Goal: Find specific page/section: Find specific page/section

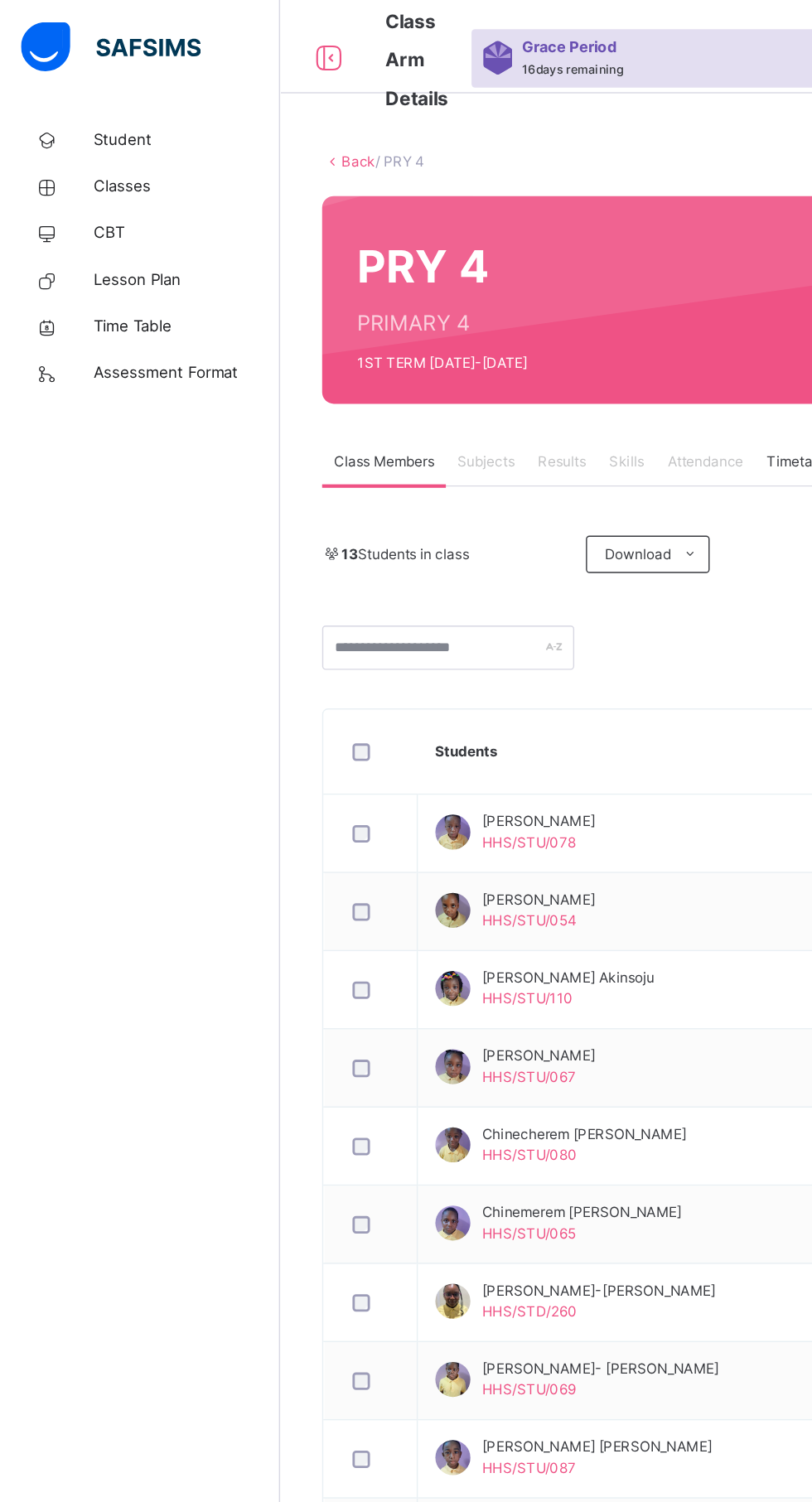
click at [82, 132] on span "Classes" at bounding box center [132, 132] width 132 height 17
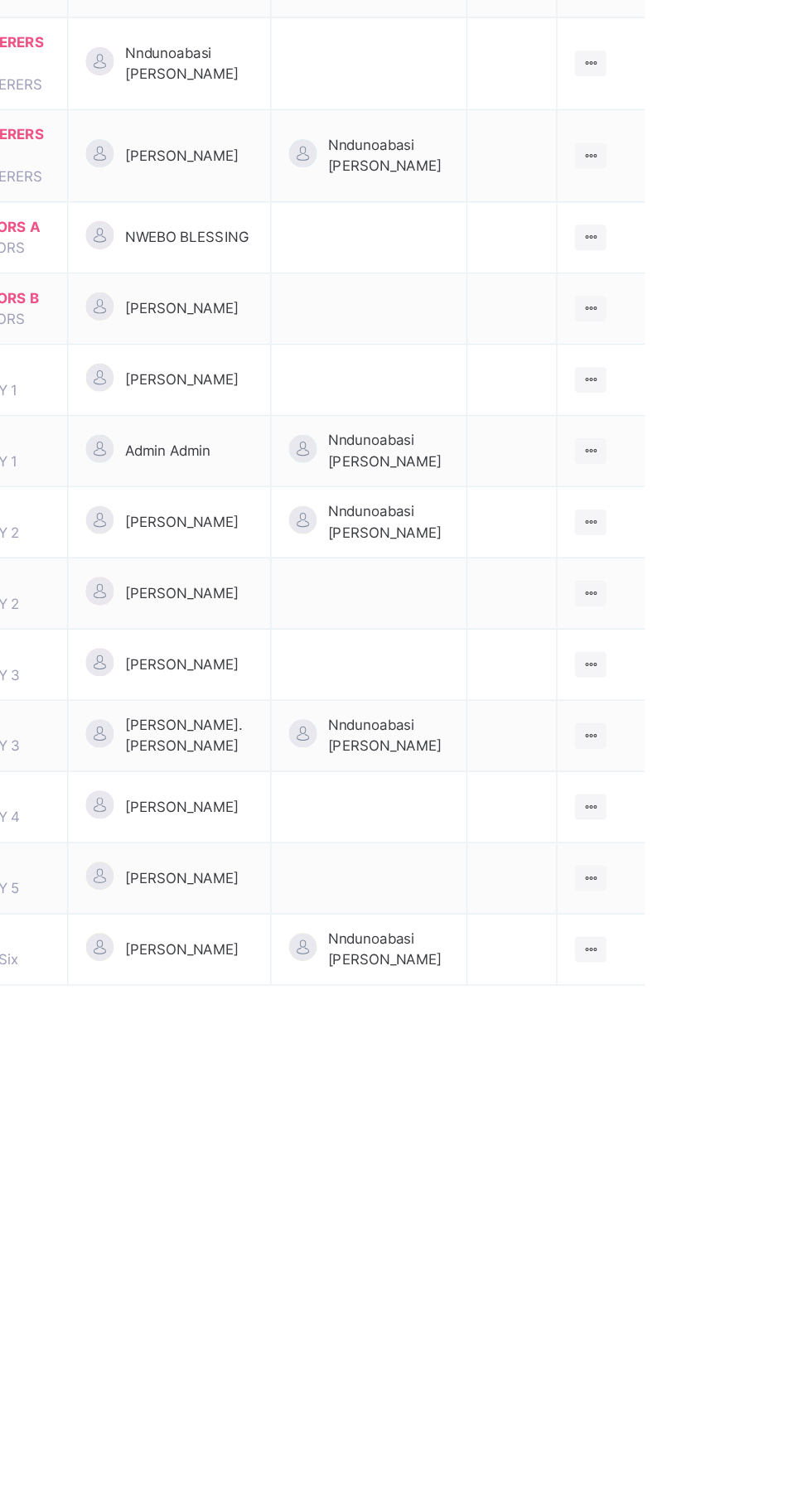
click at [748, 919] on icon at bounding box center [743, 912] width 14 height 12
click at [0, 0] on div "View Class" at bounding box center [0, 0] width 0 height 0
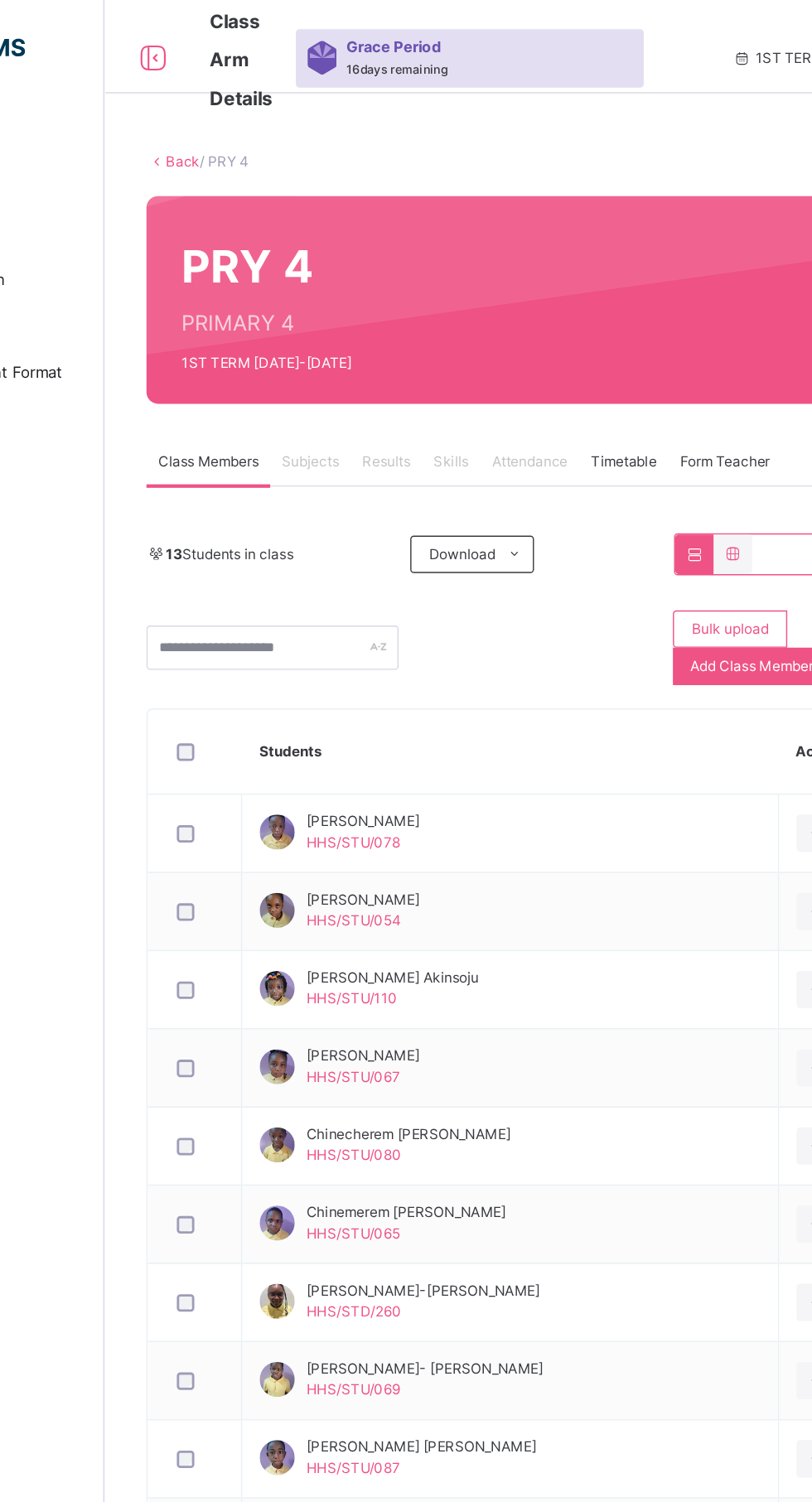
click at [337, 328] on span "Subjects" at bounding box center [345, 328] width 41 height 15
click at [330, 324] on span "Subjects" at bounding box center [345, 328] width 41 height 15
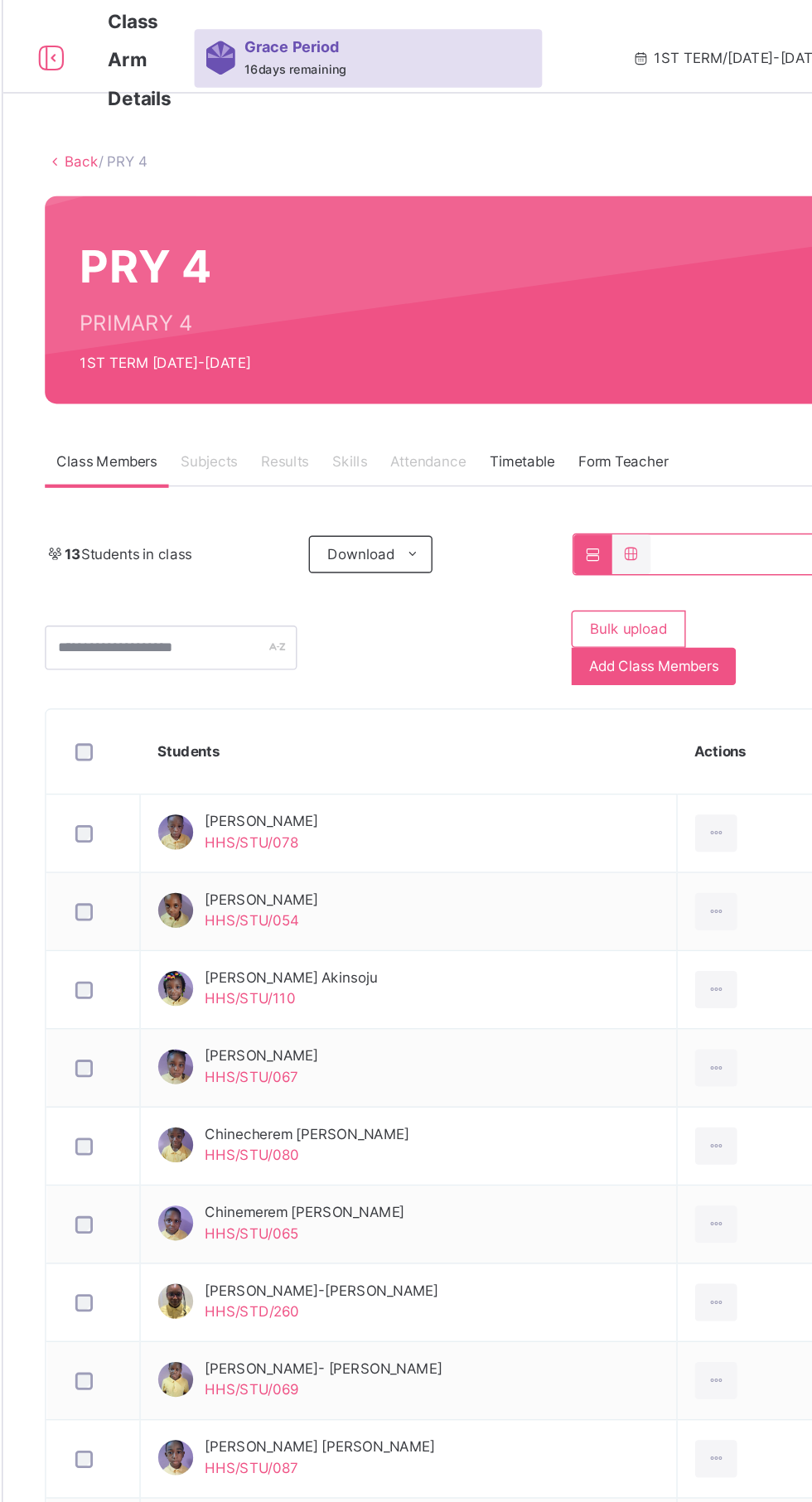
click at [363, 327] on span "Subjects" at bounding box center [345, 328] width 41 height 15
click at [351, 335] on span "Subjects" at bounding box center [345, 328] width 41 height 15
click at [348, 328] on span "Subjects" at bounding box center [345, 328] width 41 height 15
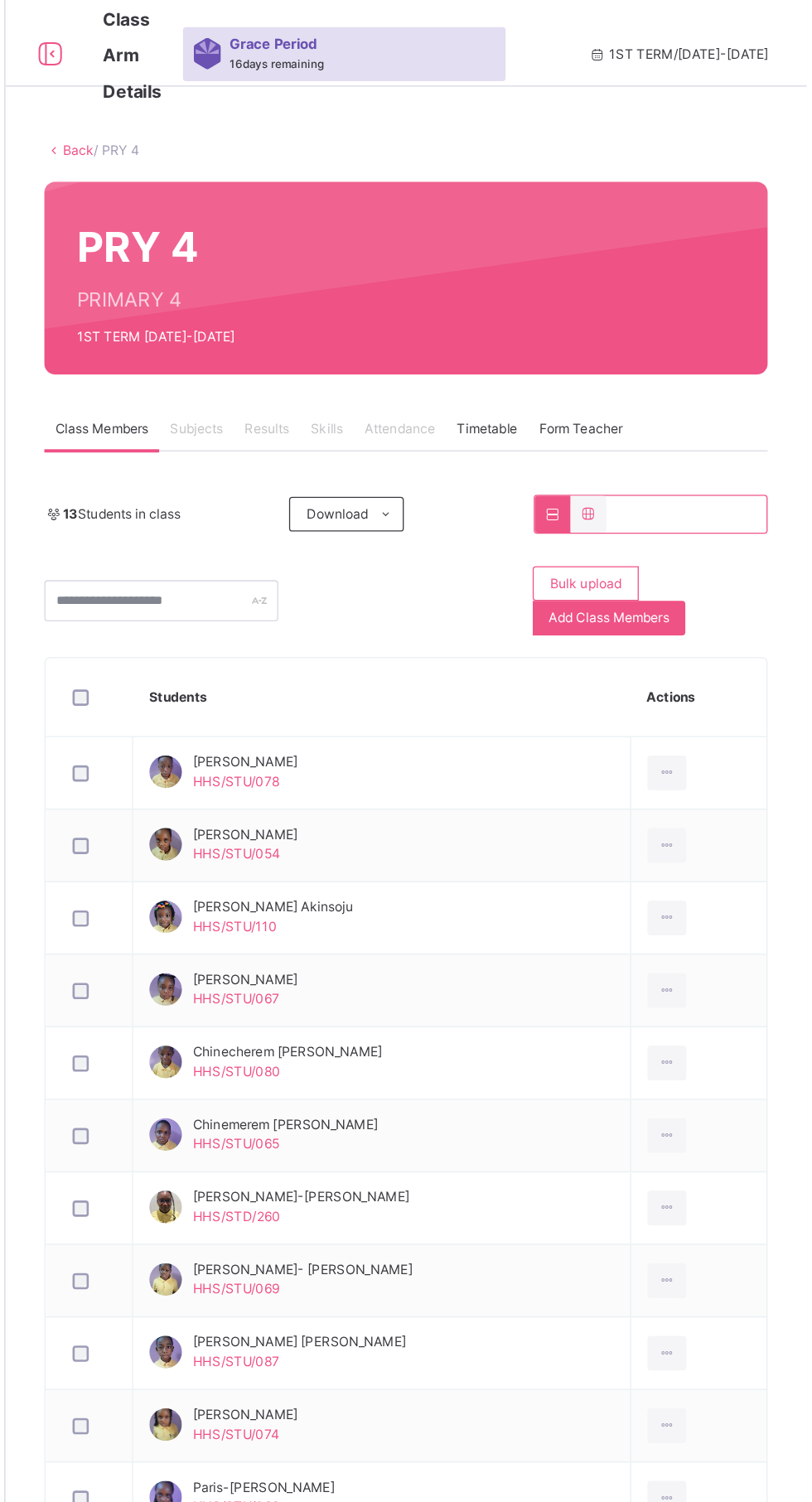
click at [342, 327] on span "Subjects" at bounding box center [345, 328] width 41 height 15
click at [342, 330] on span "Subjects" at bounding box center [345, 328] width 41 height 15
